Goal: Information Seeking & Learning: Understand process/instructions

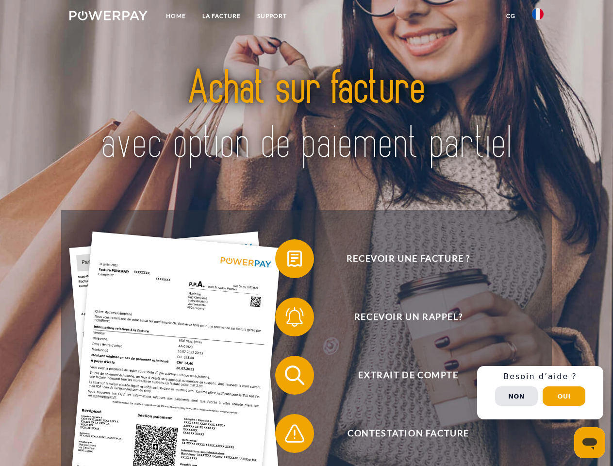
click at [108, 17] on img at bounding box center [108, 16] width 78 height 10
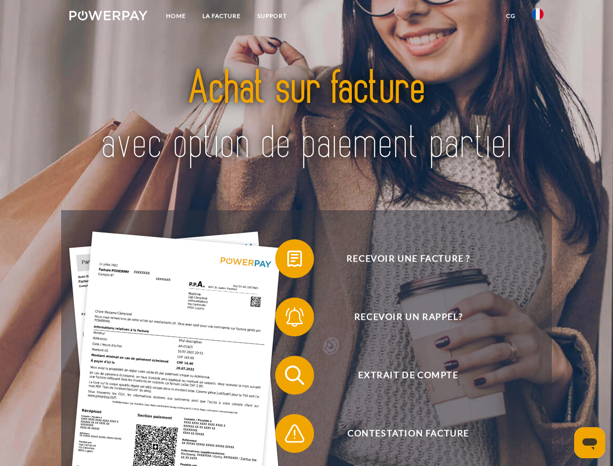
click at [538, 17] on img at bounding box center [538, 14] width 12 height 12
click at [511, 16] on link "CG" at bounding box center [511, 15] width 26 height 17
click at [288, 261] on span at bounding box center [280, 259] width 49 height 49
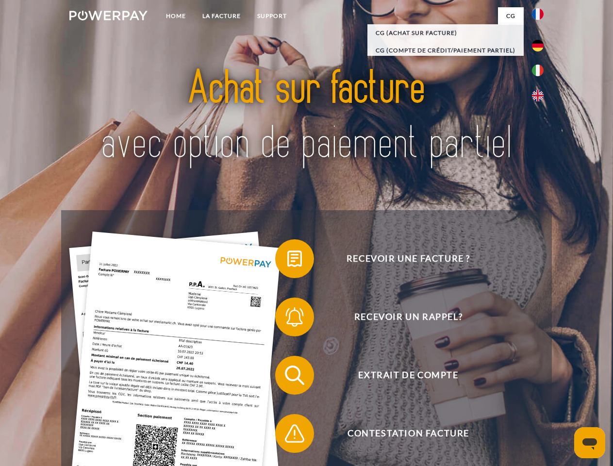
click at [288, 319] on div "Recevoir une facture ? Recevoir un rappel? Extrait de compte retour" at bounding box center [306, 404] width 491 height 389
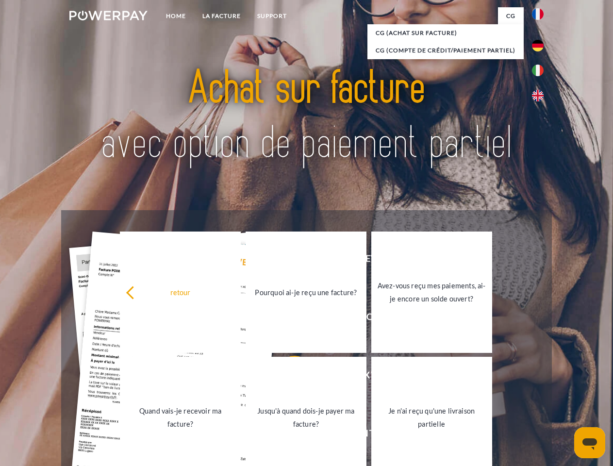
click at [288, 377] on link "Jusqu'à quand dois-je payer ma facture?" at bounding box center [306, 417] width 121 height 121
click at [288, 436] on span at bounding box center [280, 433] width 49 height 49
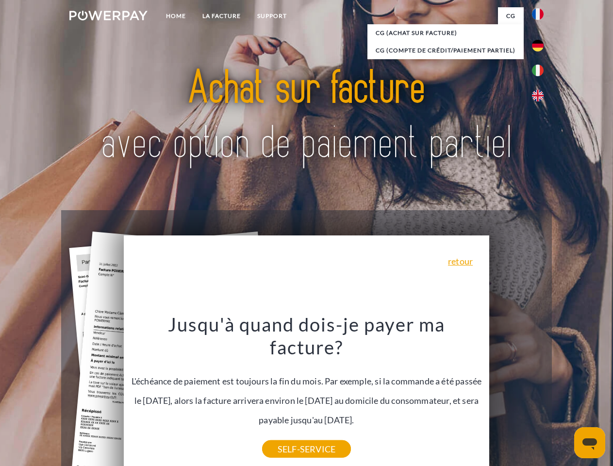
click at [541, 393] on div "Recevoir une facture ? Recevoir un rappel? Extrait de compte retour" at bounding box center [306, 404] width 491 height 389
click at [517, 395] on span "Extrait de compte" at bounding box center [408, 375] width 238 height 39
click at [564, 396] on header "Home LA FACTURE Support" at bounding box center [306, 335] width 613 height 671
